Goal: Information Seeking & Learning: Check status

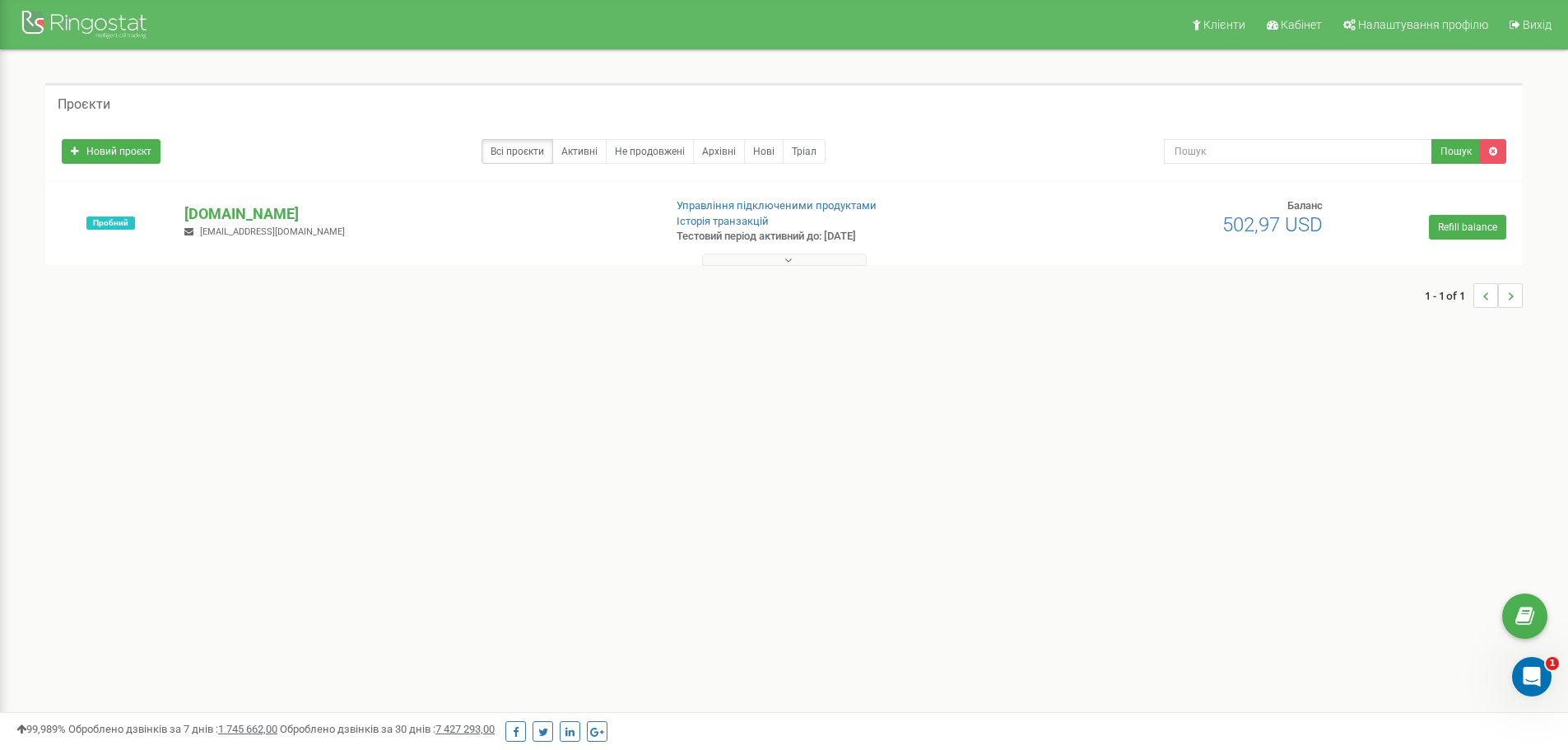
click at [774, 255] on button at bounding box center [784, 259] width 164 height 12
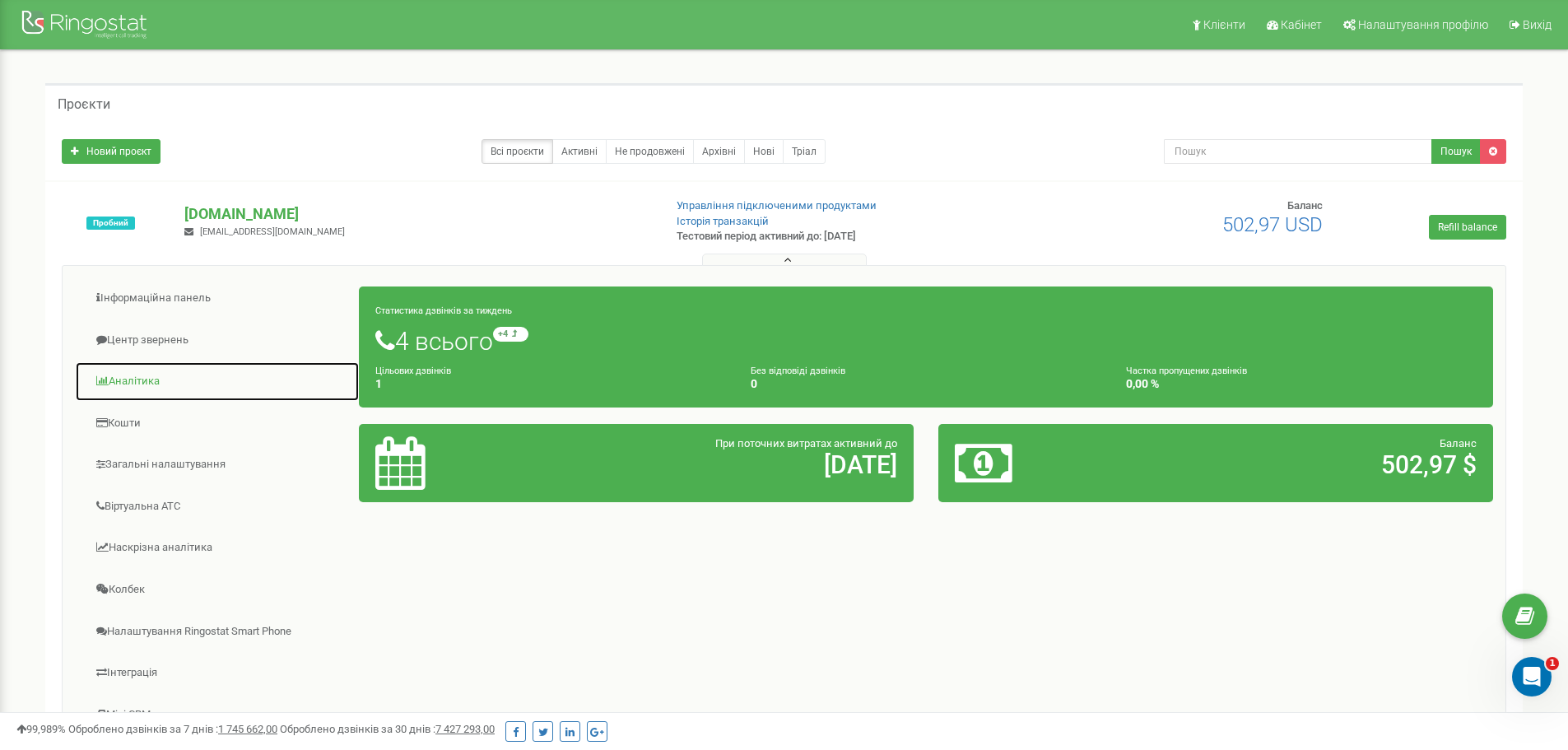
click at [140, 381] on link "Аналiтика" at bounding box center [217, 381] width 285 height 40
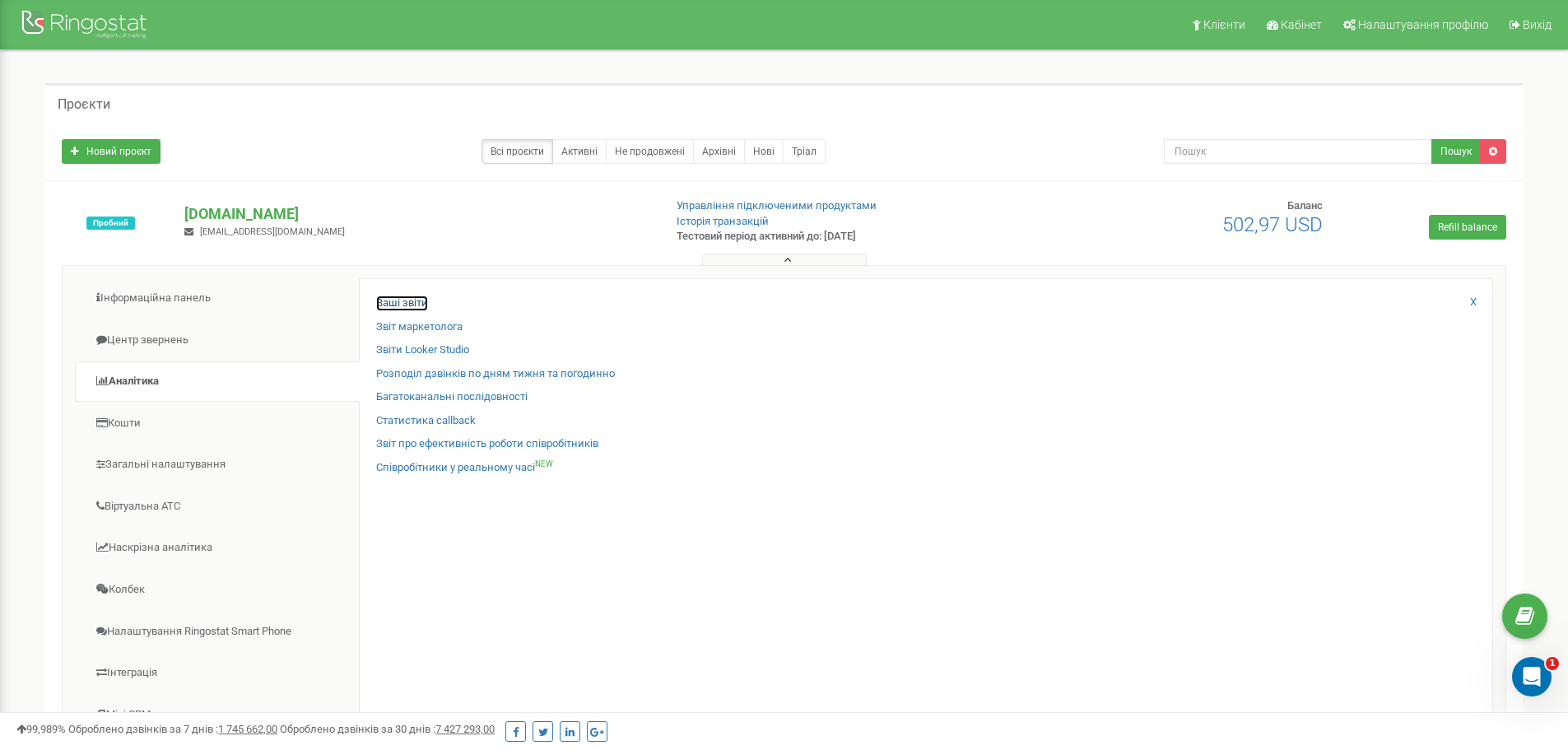
click at [398, 305] on link "Ваші звіти" at bounding box center [402, 304] width 52 height 16
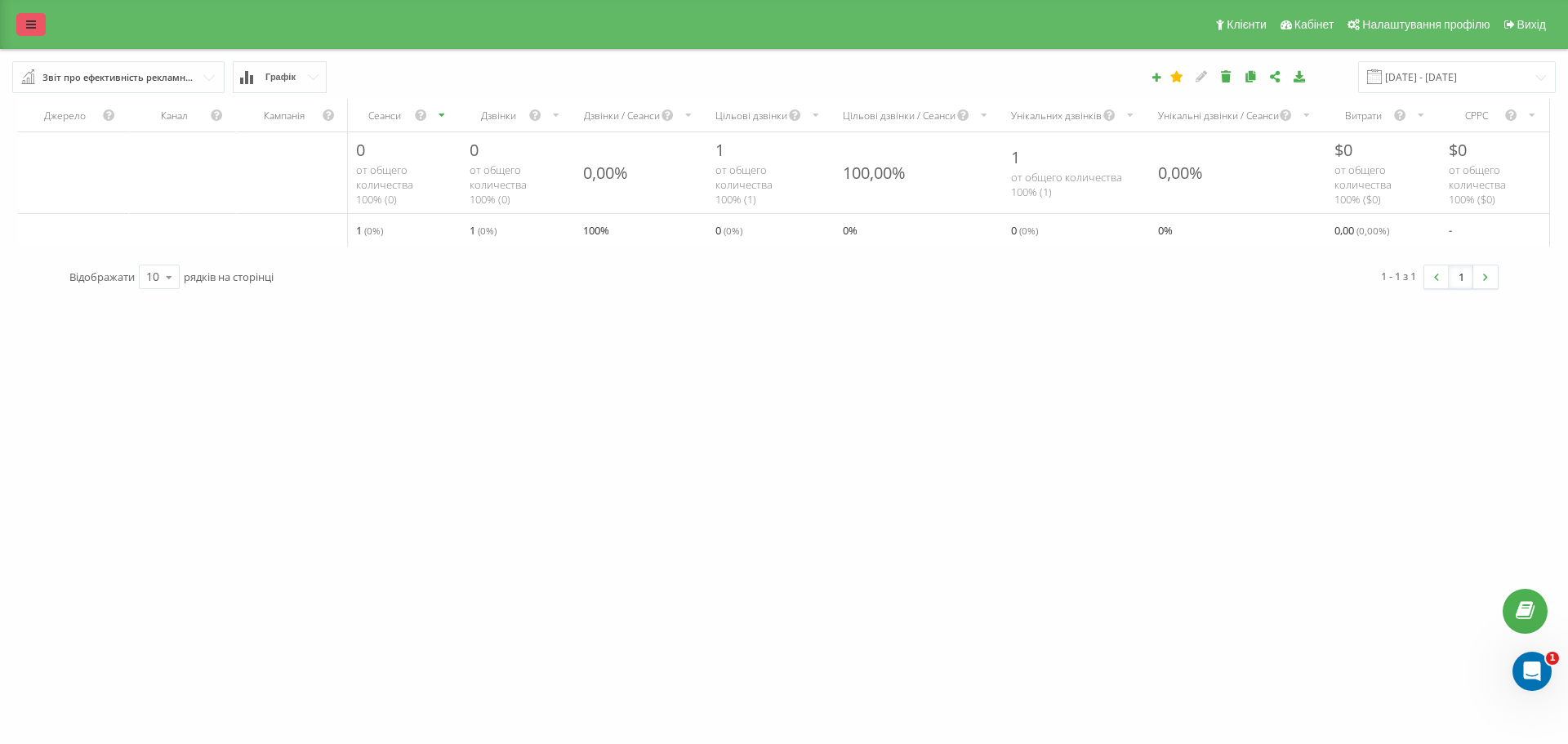
click at [28, 16] on link at bounding box center [32, 24] width 30 height 23
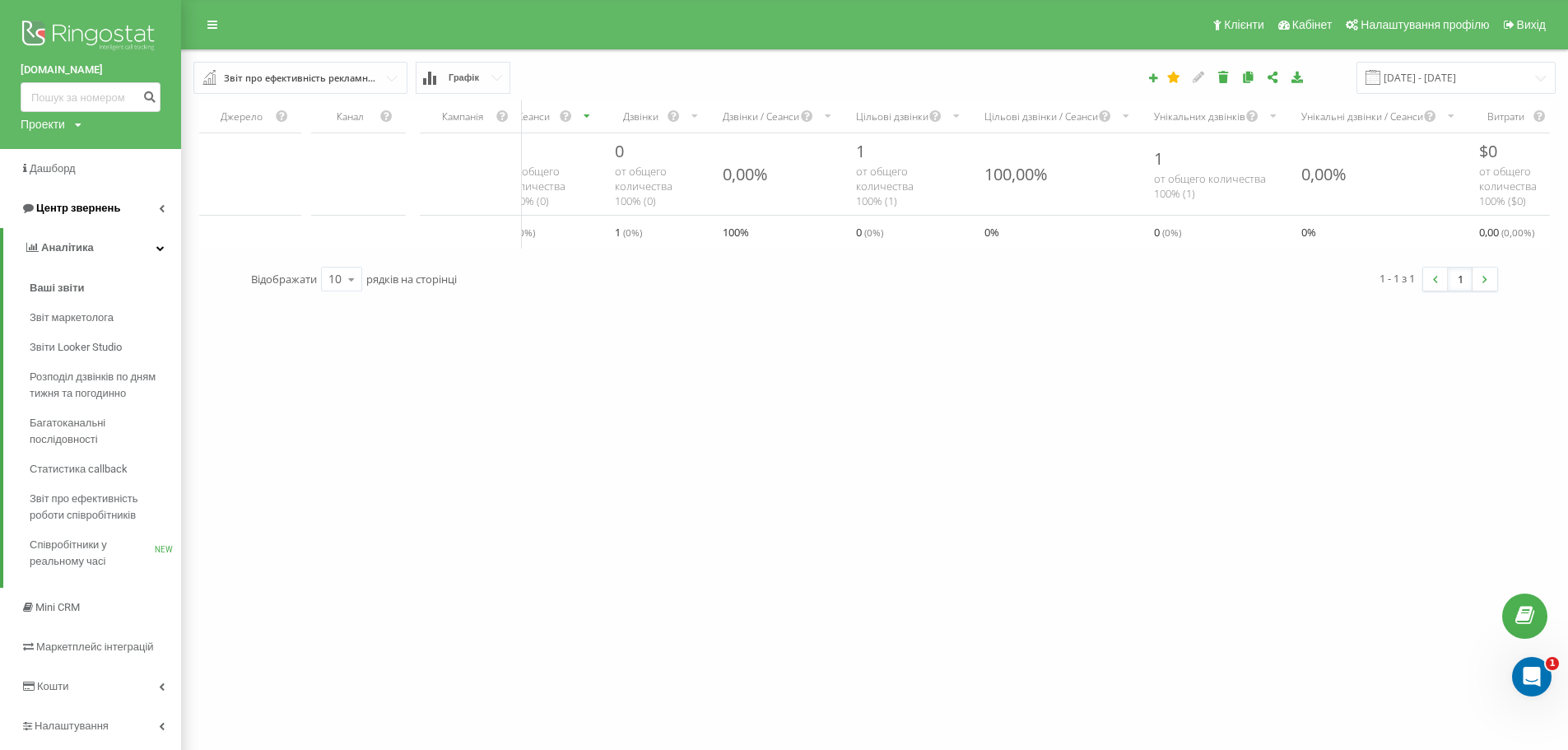
click at [62, 206] on span "Центр звернень" at bounding box center [78, 207] width 84 height 12
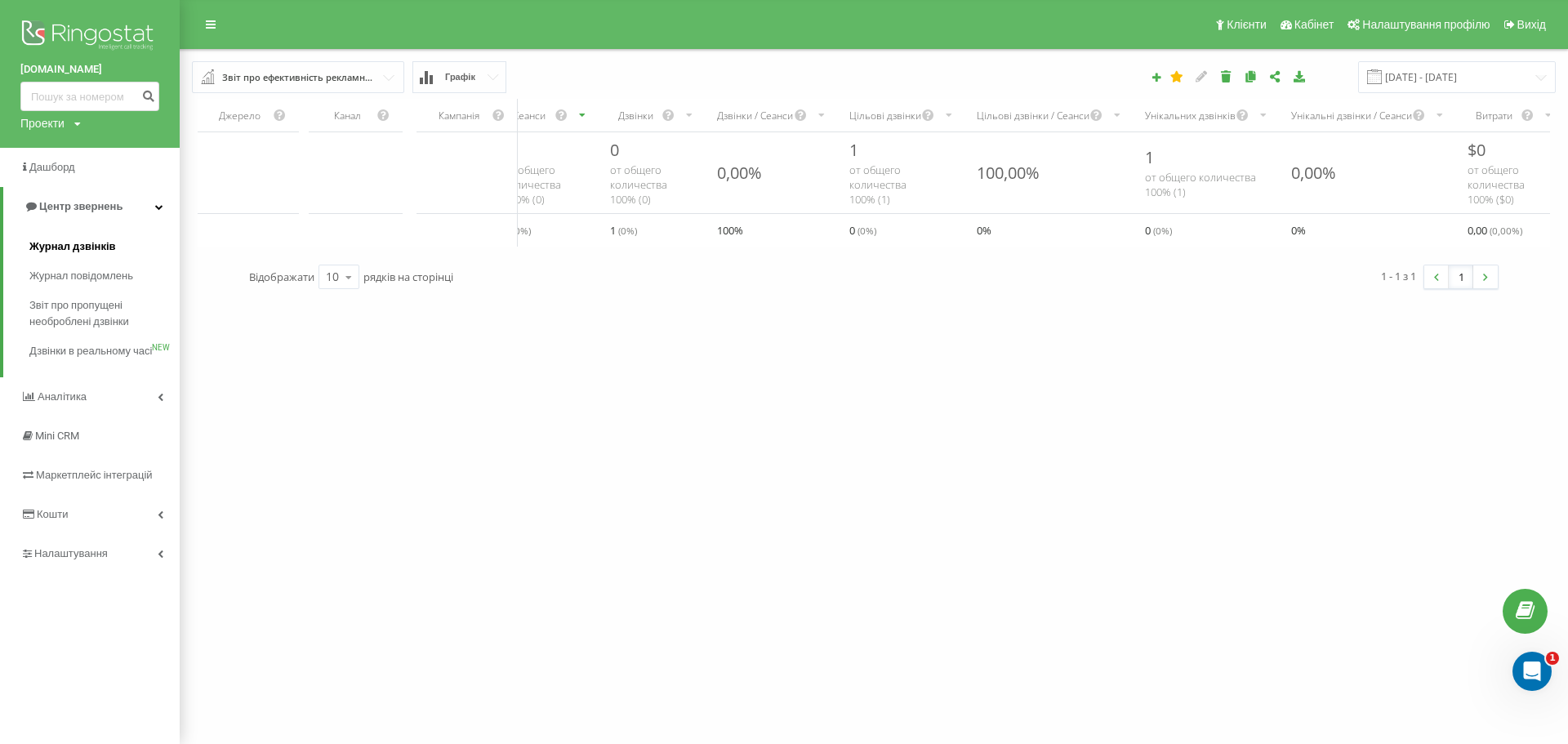
click at [63, 250] on span "Журнал дзвінків" at bounding box center [73, 246] width 87 height 17
click at [69, 246] on span "Журнал дзвінків" at bounding box center [73, 246] width 87 height 17
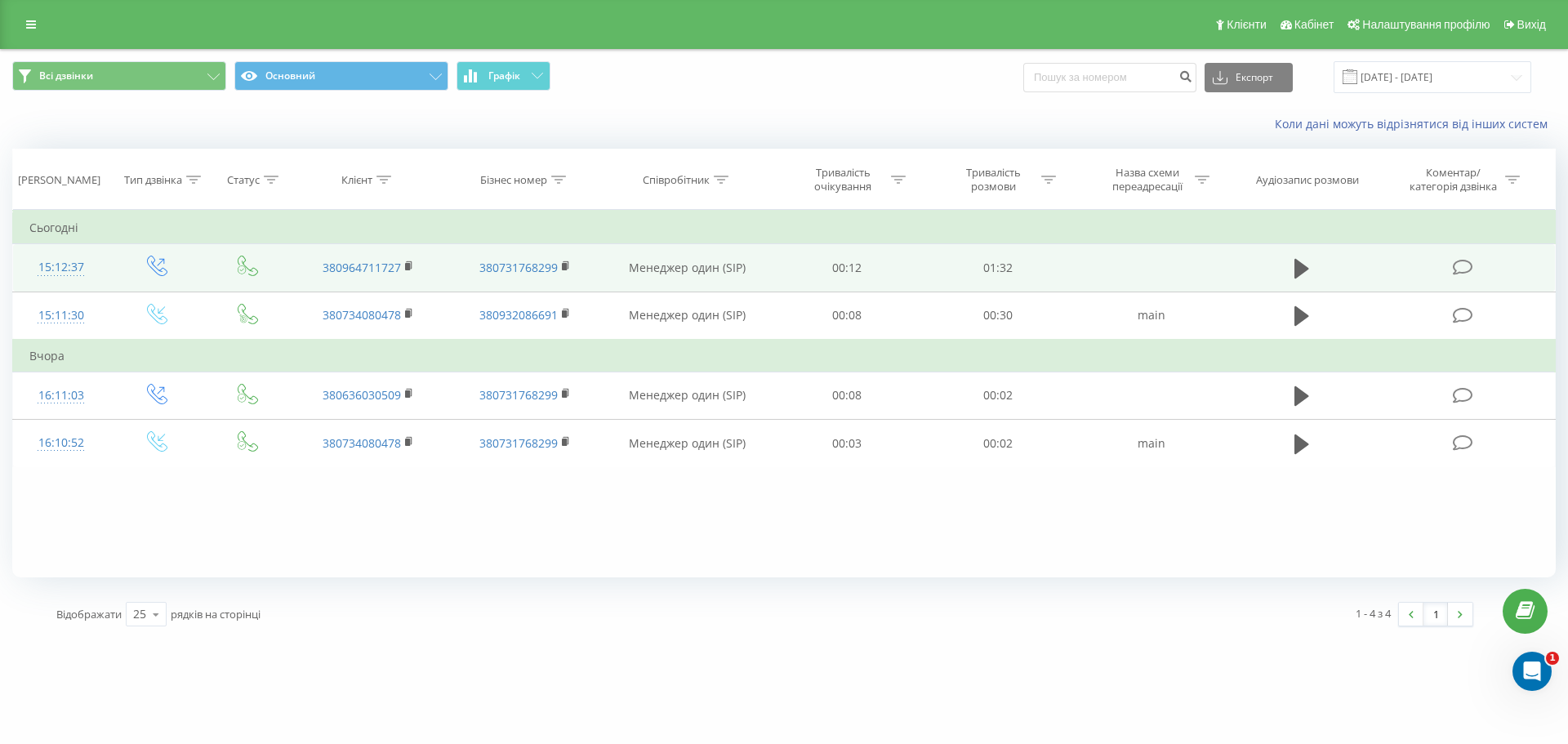
click at [1464, 263] on icon at bounding box center [1463, 267] width 21 height 17
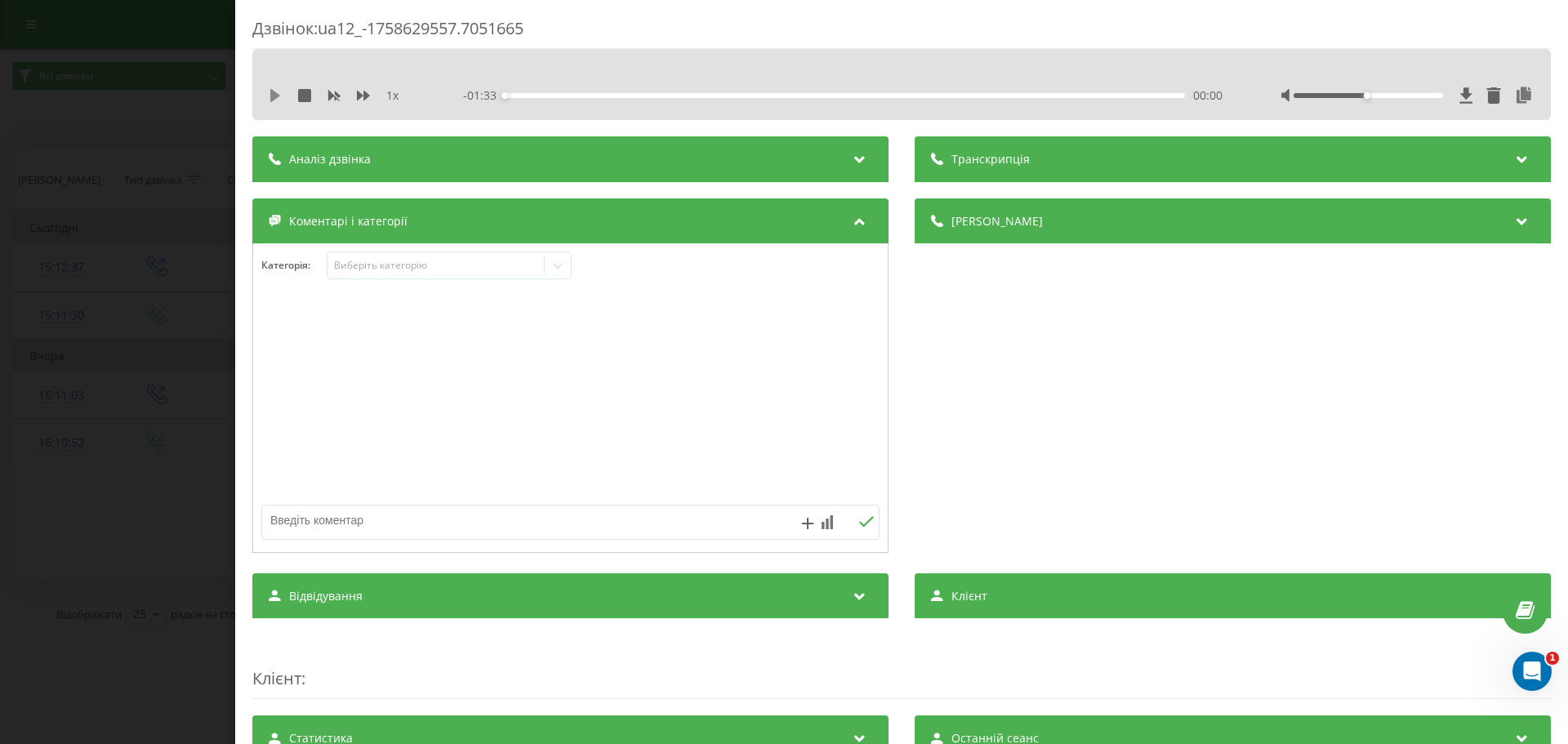
click at [273, 94] on icon at bounding box center [275, 95] width 10 height 13
click at [275, 92] on icon at bounding box center [275, 95] width 13 height 13
click at [210, 90] on div "Дзвінок : ua12_-1758629557.7051665 1 x - 01:22 00:10 00:10 Транскрипція Для AI-…" at bounding box center [784, 372] width 1568 height 744
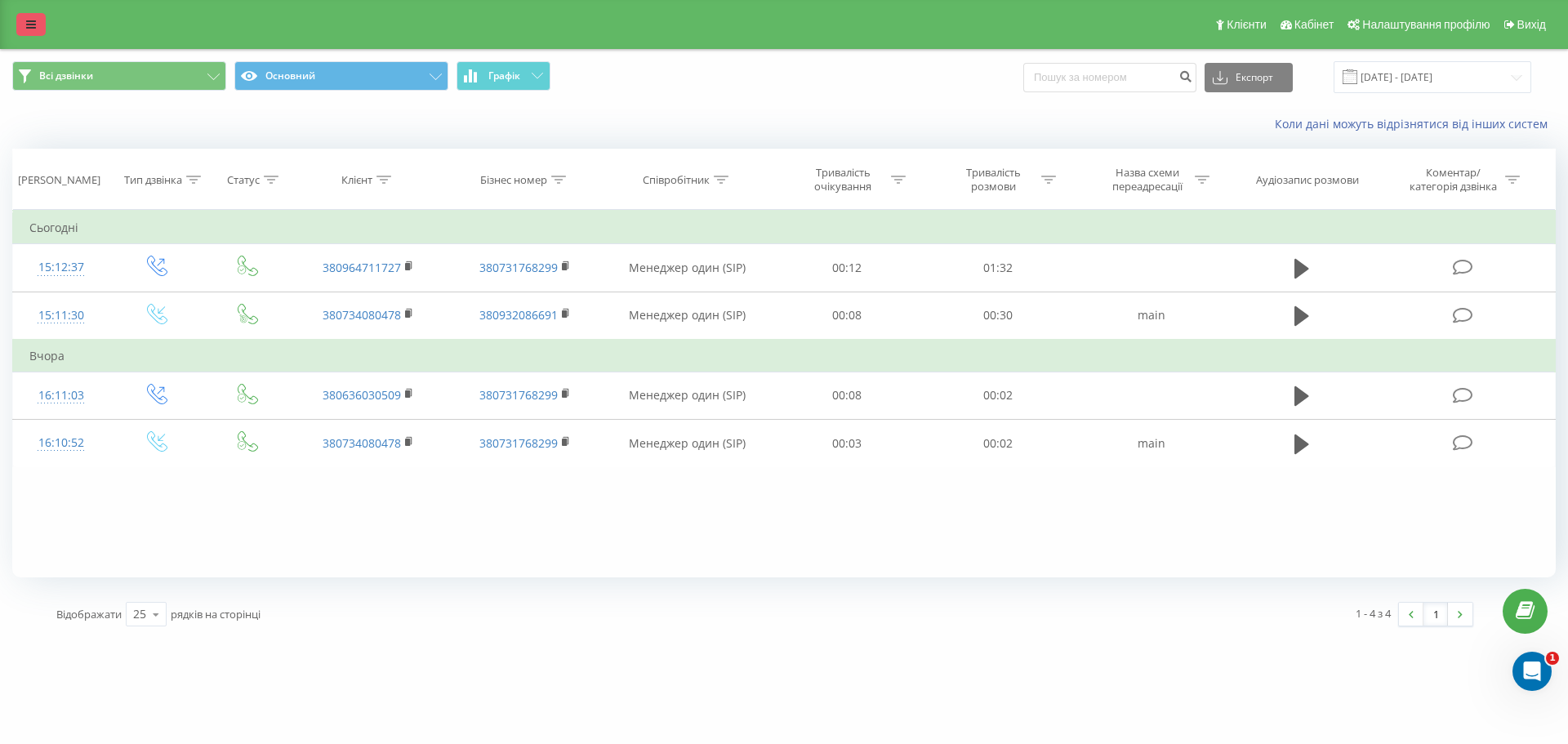
click at [39, 17] on link at bounding box center [32, 24] width 30 height 23
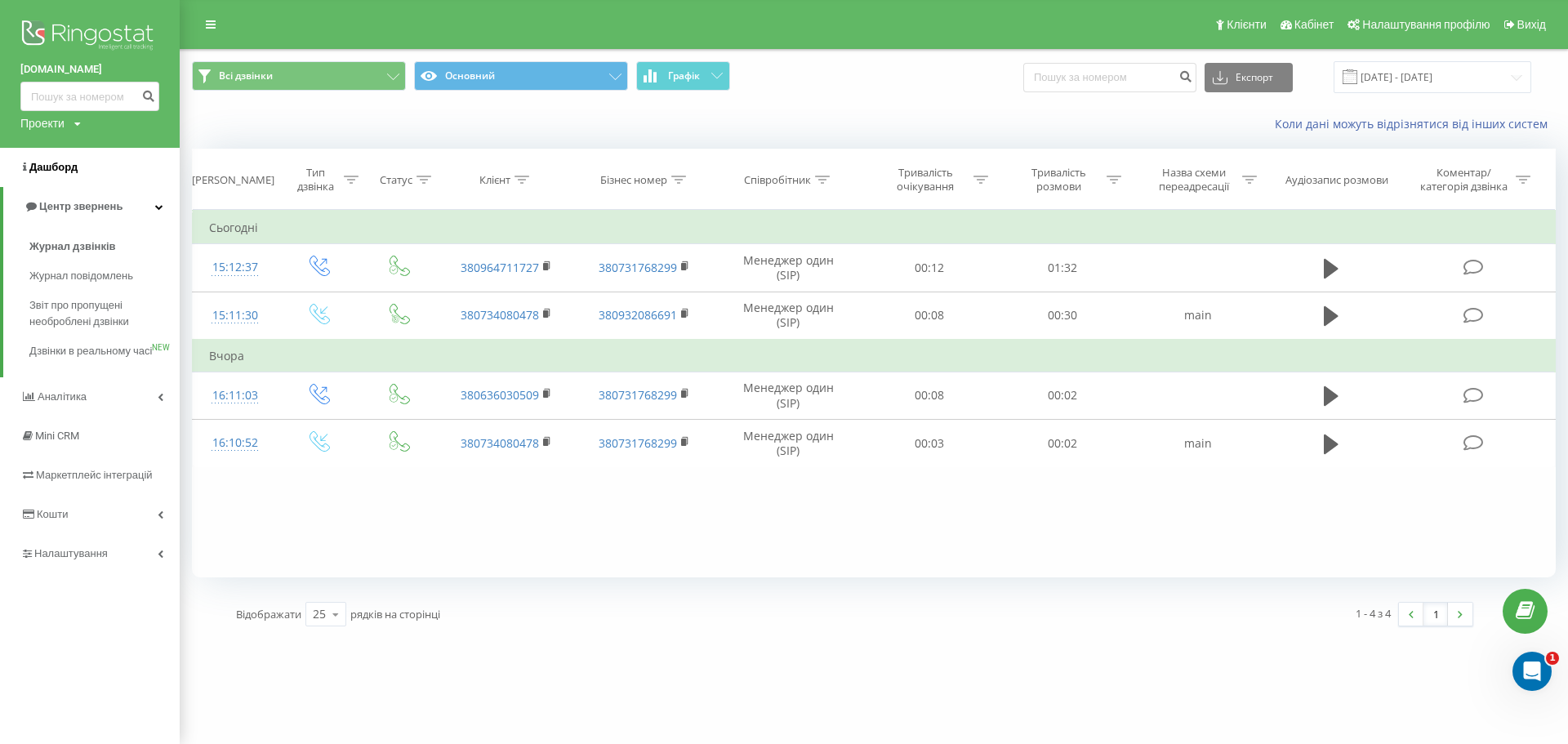
click at [71, 167] on span "Дашборд" at bounding box center [53, 167] width 48 height 12
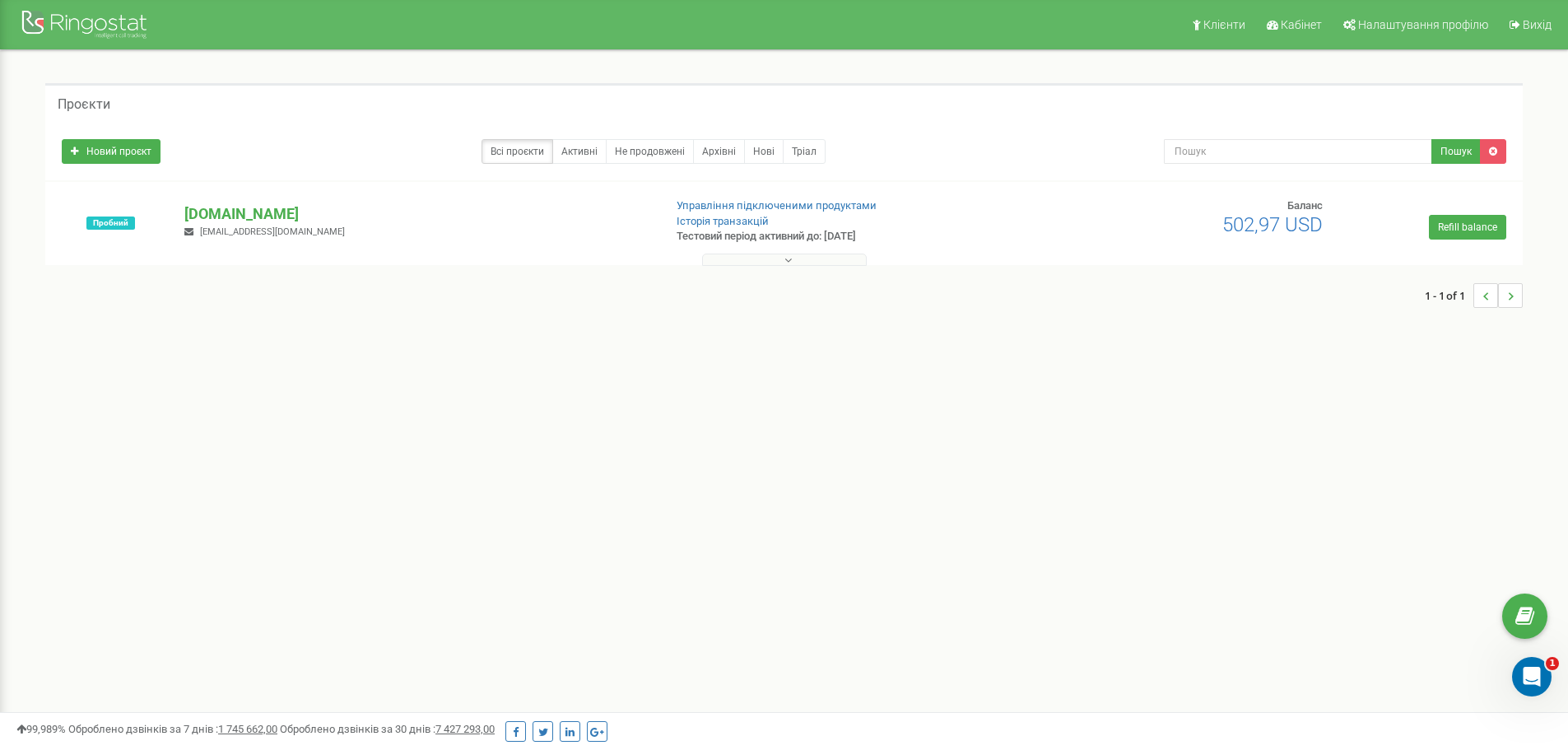
click at [741, 257] on button at bounding box center [784, 259] width 164 height 12
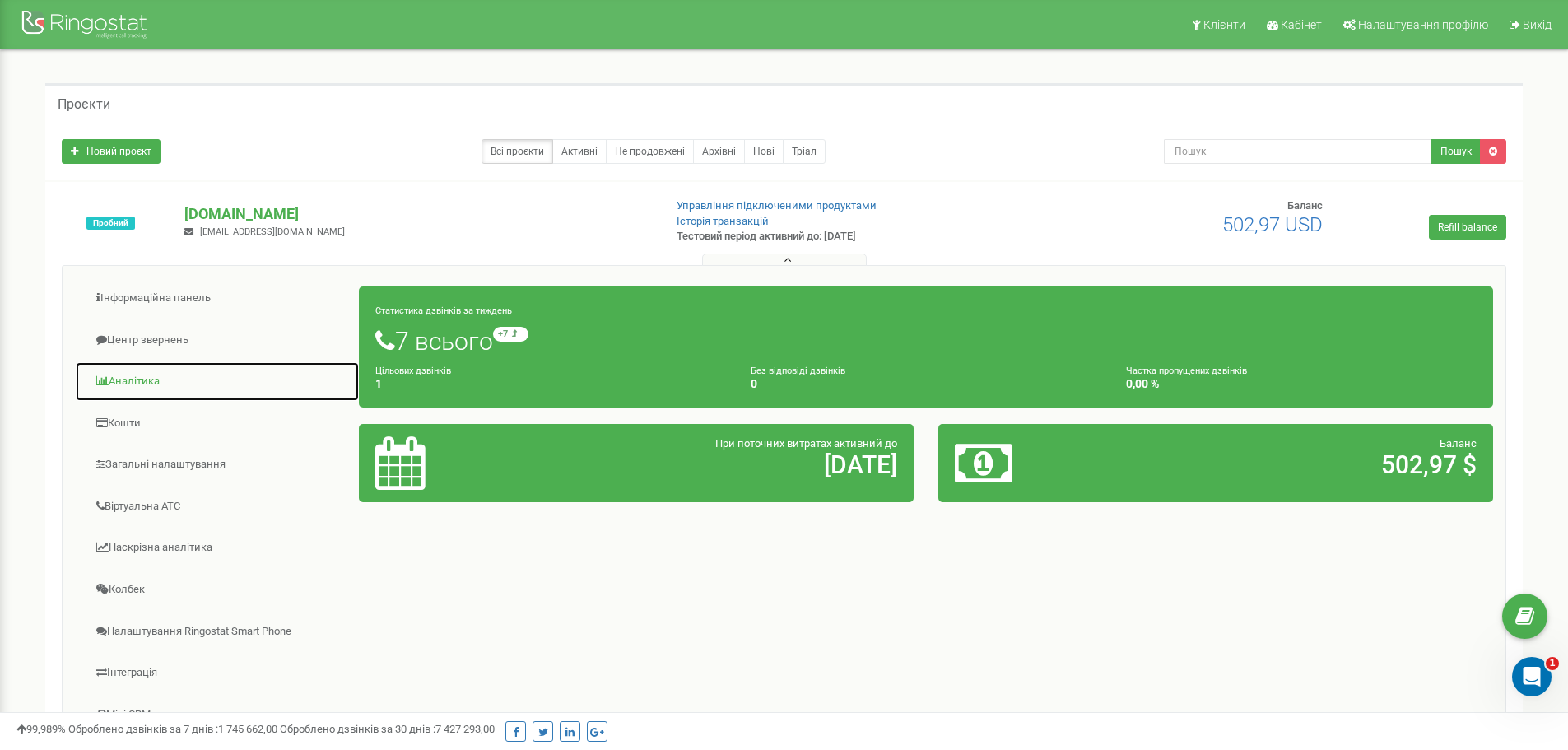
click at [159, 383] on link "Аналiтика" at bounding box center [217, 381] width 285 height 40
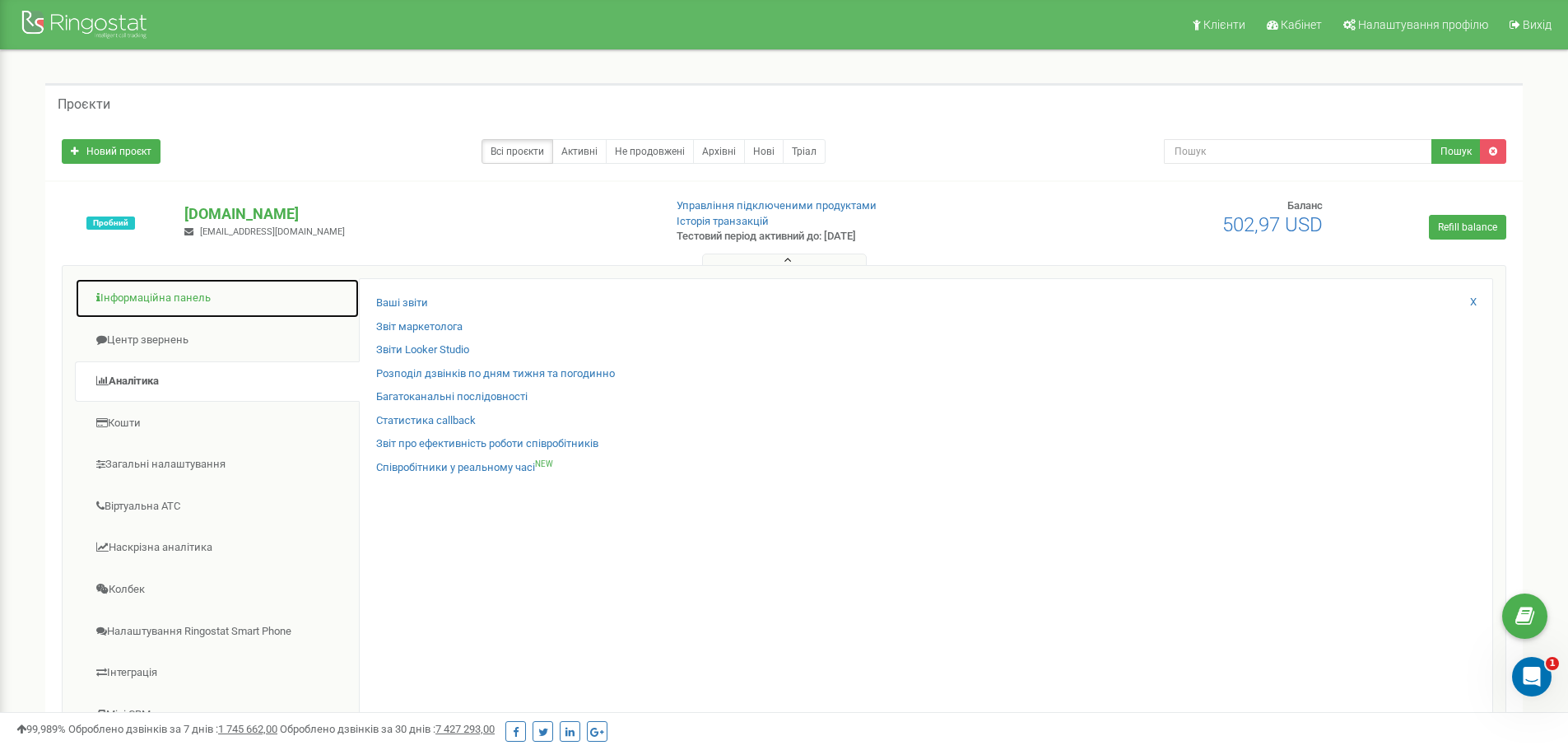
click at [144, 302] on link "Інформаційна панель" at bounding box center [217, 298] width 285 height 40
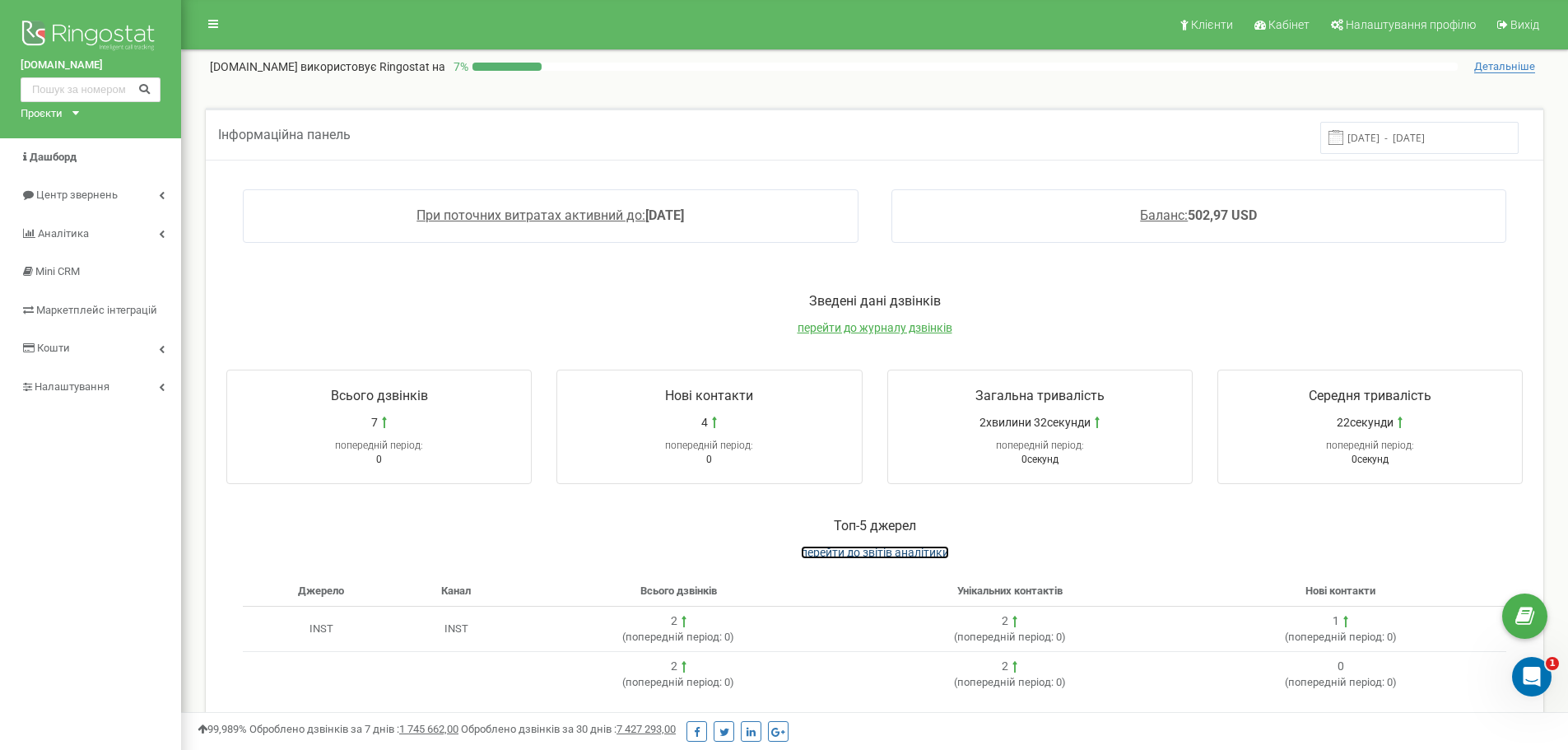
click at [904, 558] on span "перейти до звітів аналітики" at bounding box center [875, 552] width 148 height 13
